Goal: Information Seeking & Learning: Learn about a topic

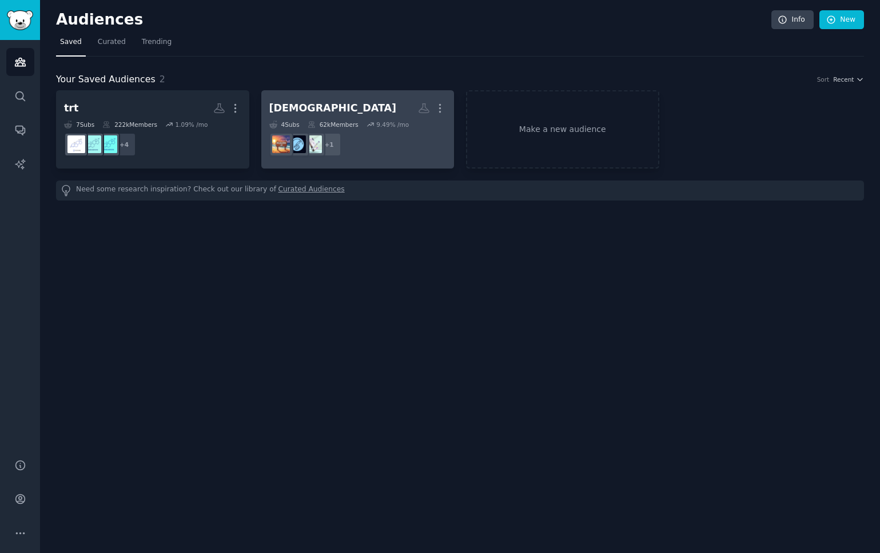
click at [330, 113] on h2 "monjaro More" at bounding box center [357, 108] width 177 height 20
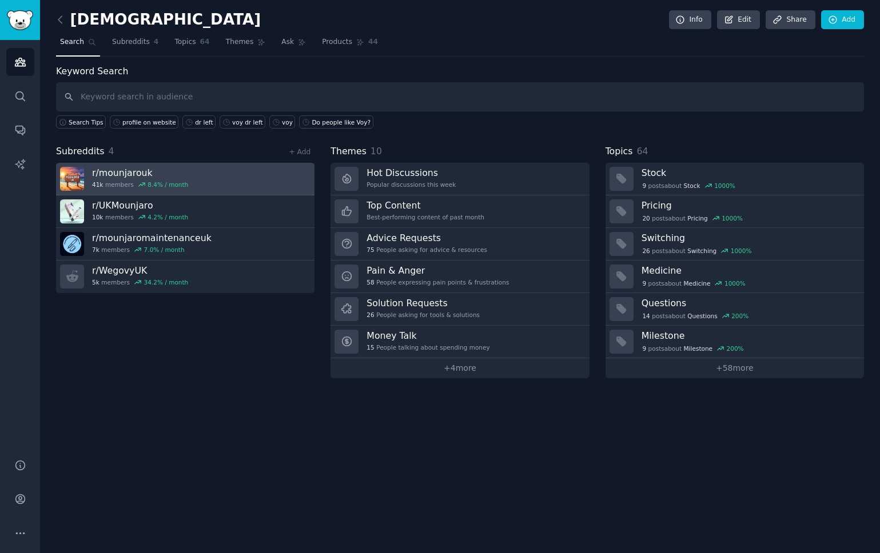
click at [168, 175] on h3 "r/ [PERSON_NAME]" at bounding box center [140, 173] width 96 height 12
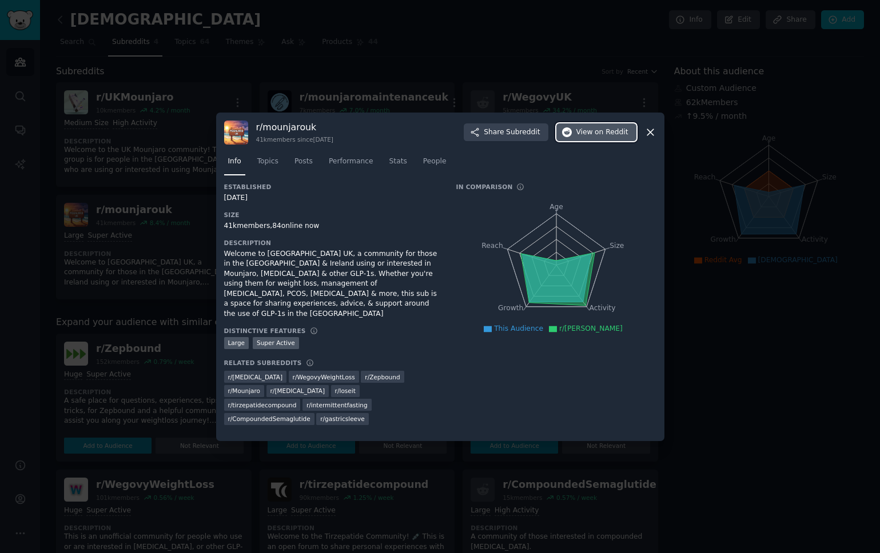
click at [607, 138] on span "on Reddit" at bounding box center [611, 132] width 33 height 10
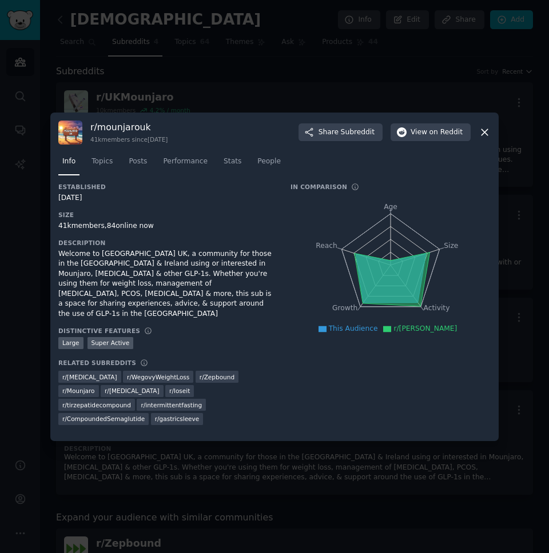
click at [216, 104] on div at bounding box center [274, 276] width 549 height 553
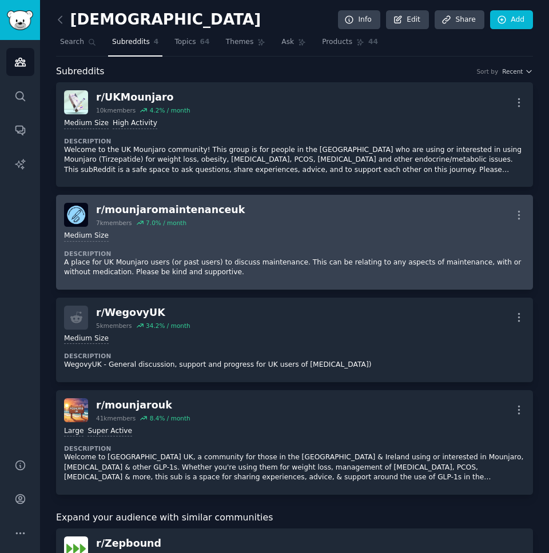
click at [209, 221] on div "7k members 7.0 % / month" at bounding box center [170, 223] width 149 height 8
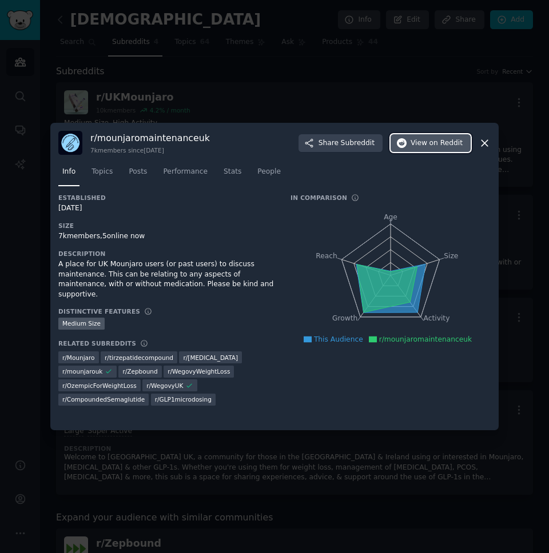
click at [435, 140] on span "on Reddit" at bounding box center [445, 143] width 33 height 10
click at [336, 95] on div at bounding box center [274, 276] width 549 height 553
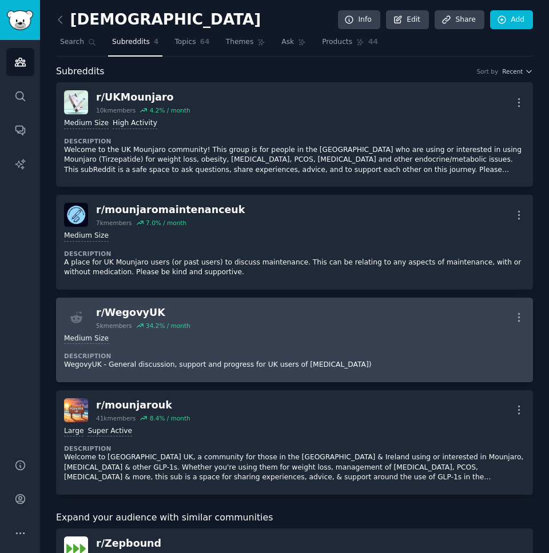
click at [184, 354] on dt "Description" at bounding box center [294, 356] width 461 height 8
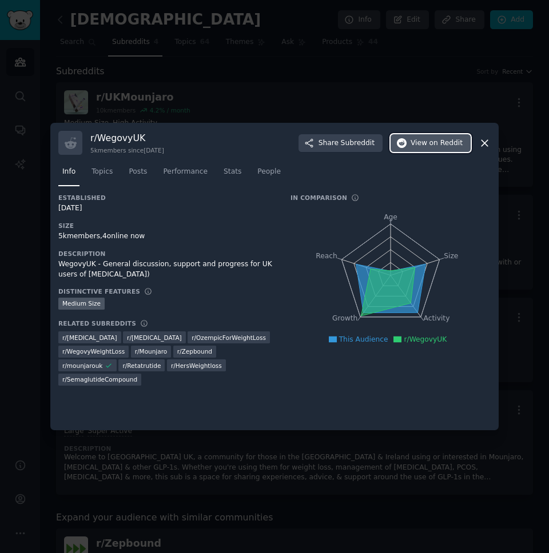
click at [409, 138] on button "View on Reddit" at bounding box center [430, 143] width 80 height 18
click at [439, 113] on div at bounding box center [274, 276] width 549 height 553
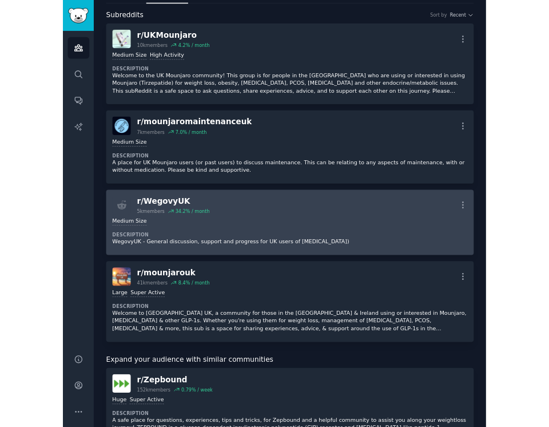
scroll to position [54, 0]
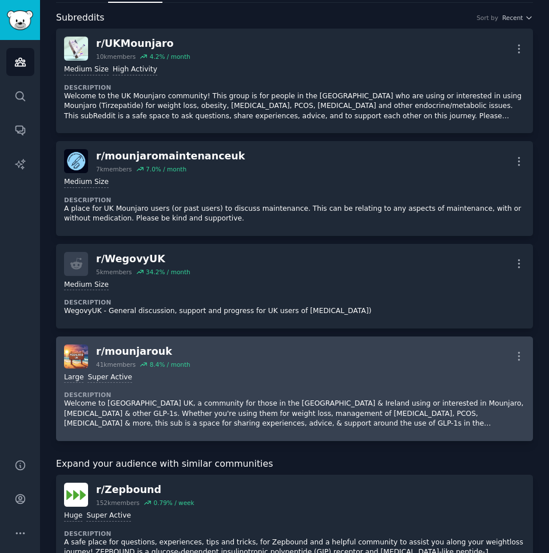
click at [225, 374] on div "Large Super Active" at bounding box center [294, 378] width 461 height 11
